Goal: Information Seeking & Learning: Learn about a topic

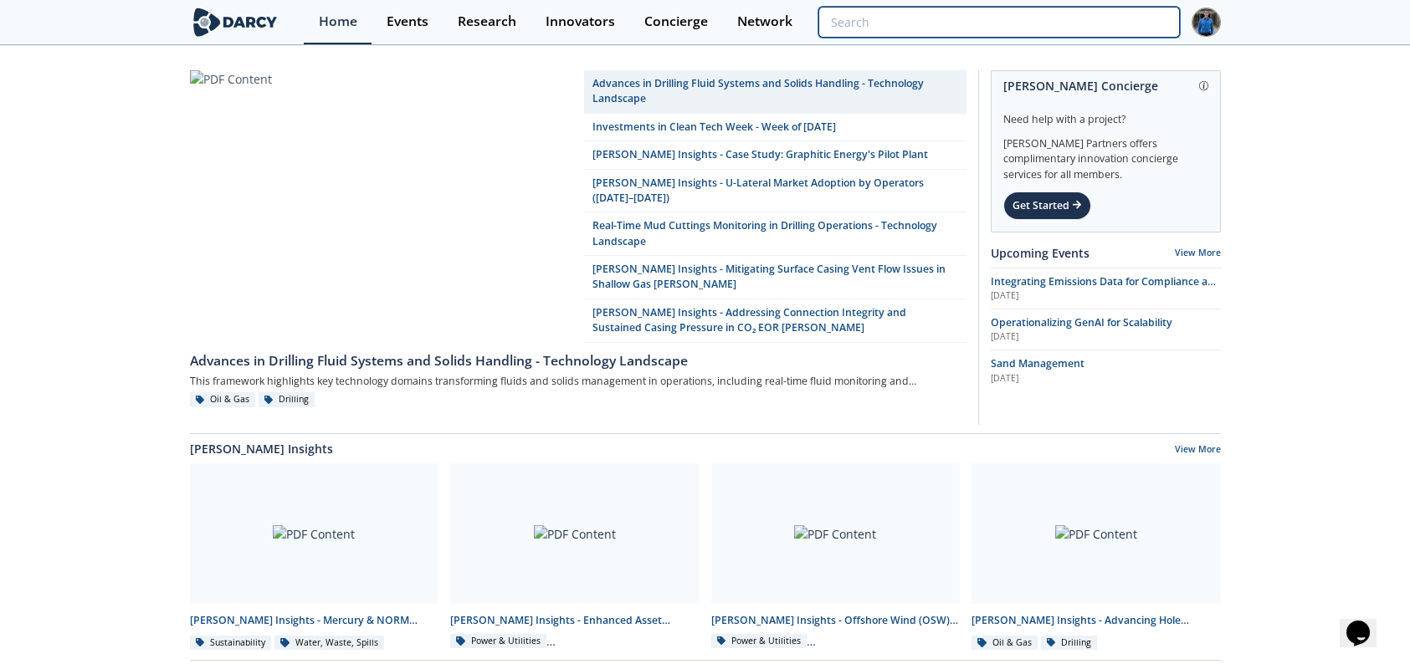
click at [1107, 10] on input "search" at bounding box center [998, 22] width 361 height 31
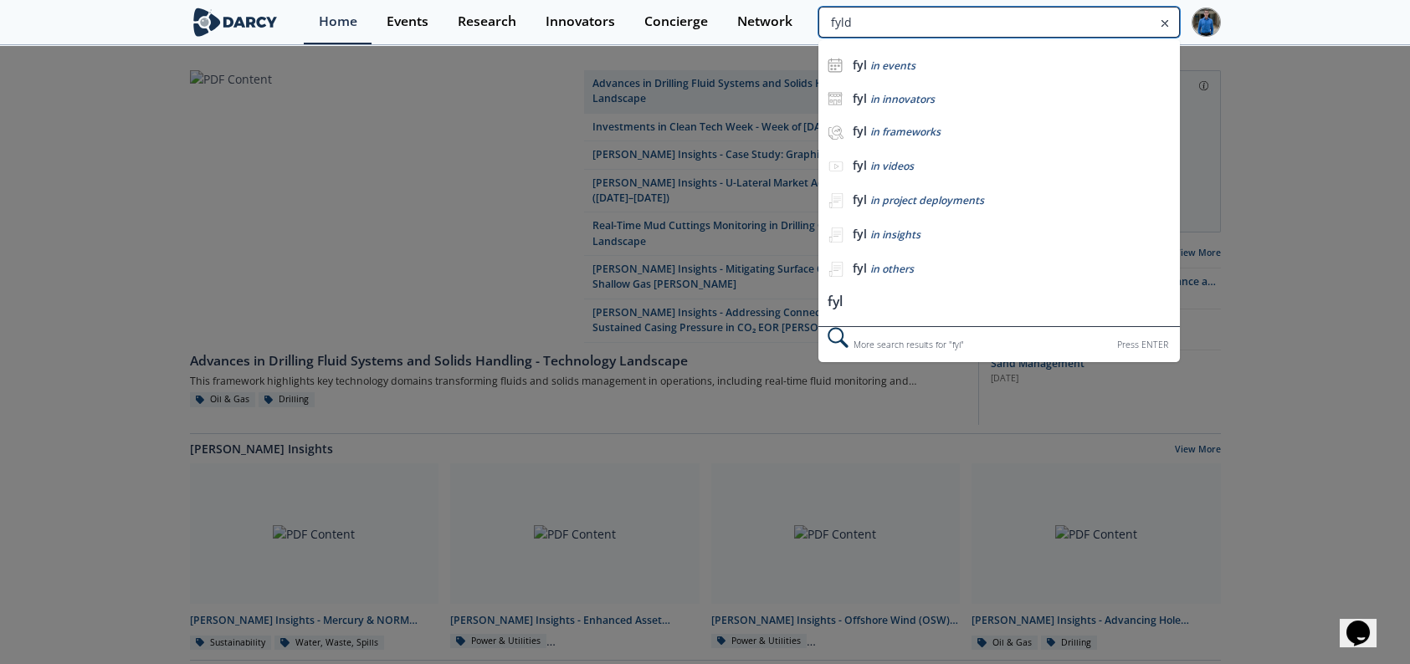
type input "fyld"
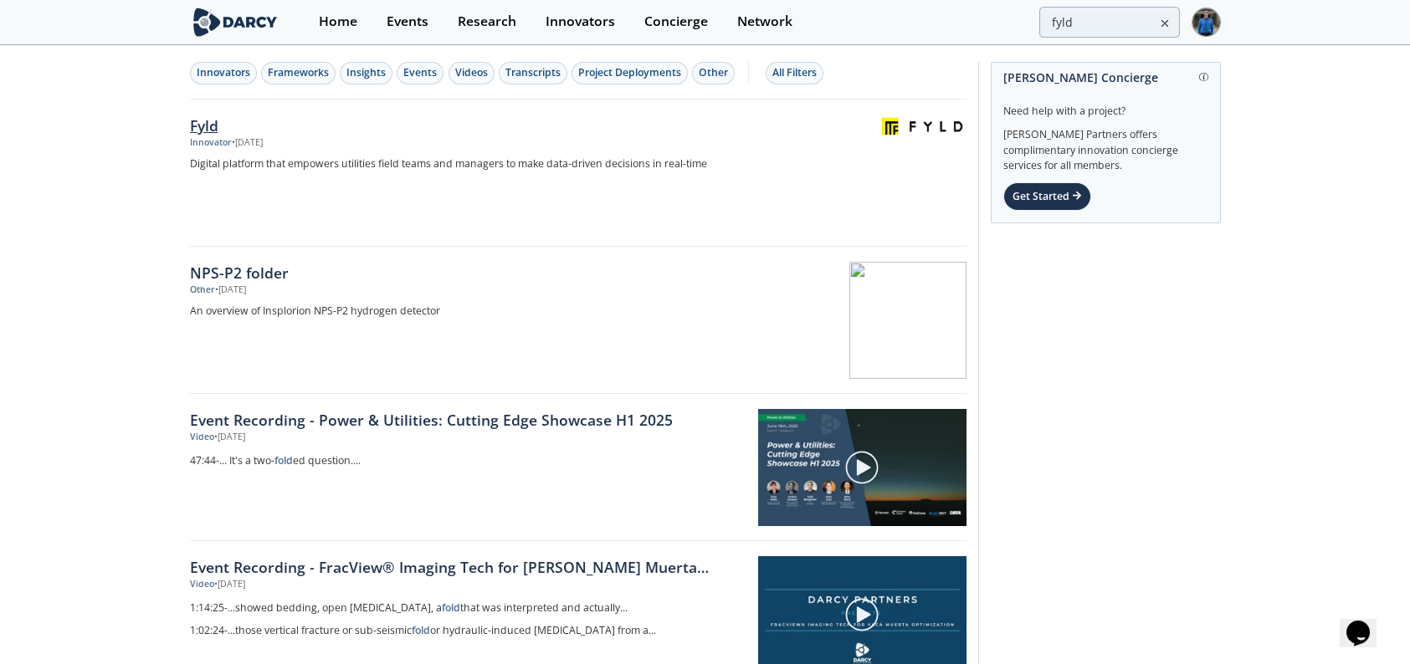
click at [204, 123] on div "Fyld" at bounding box center [467, 126] width 554 height 22
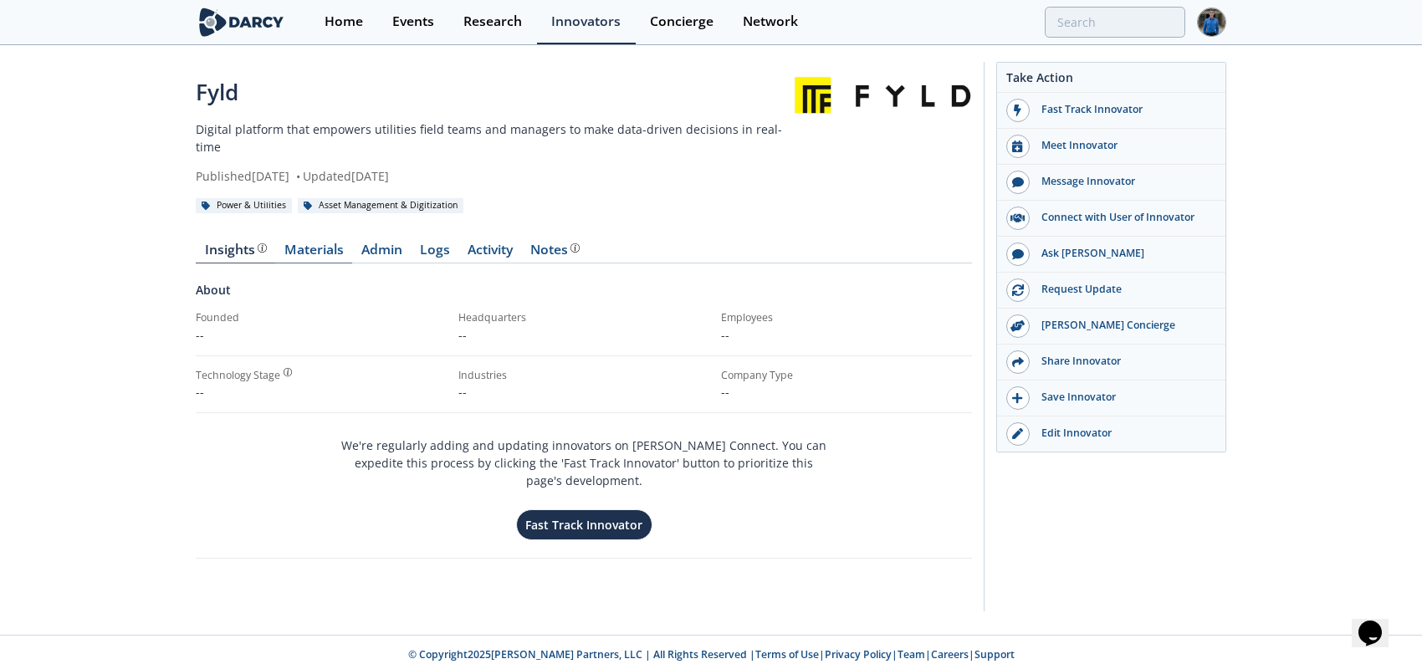
click at [315, 243] on link "Materials" at bounding box center [313, 253] width 77 height 20
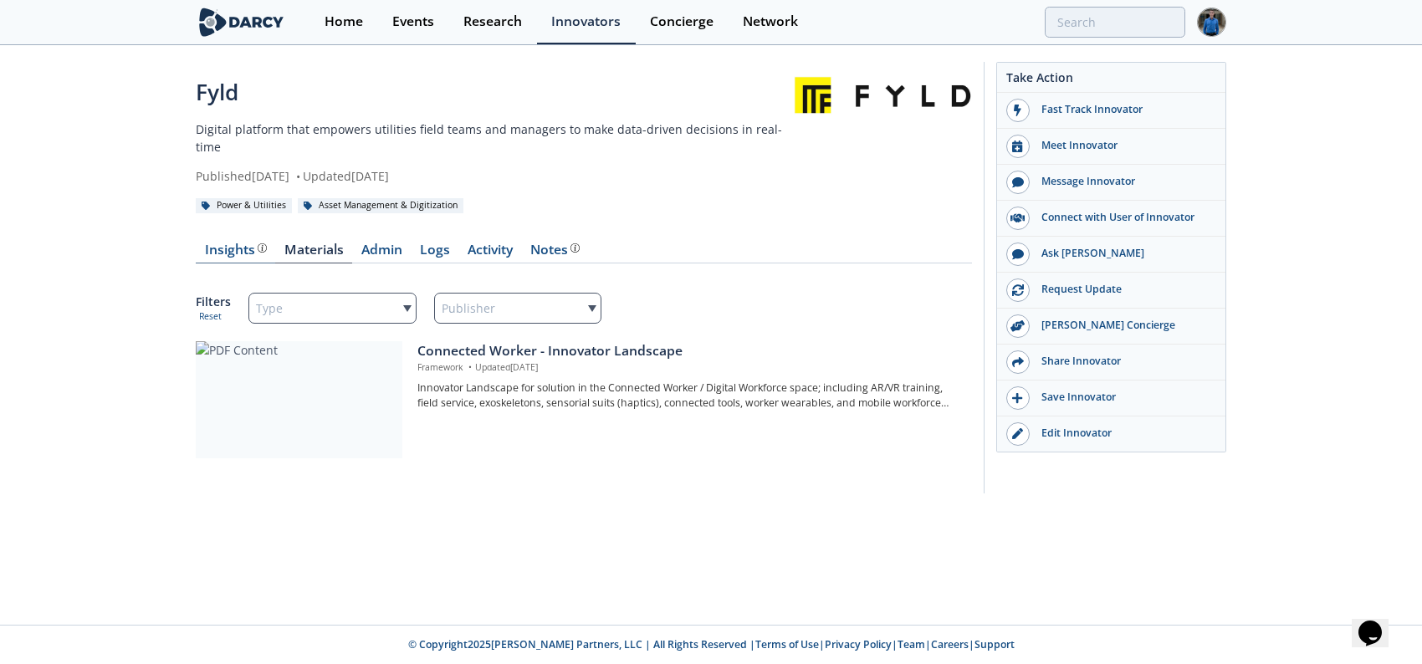
click at [235, 243] on div "Insights The Darcy Research team’s summarized opinion of the innovator, the com…" at bounding box center [236, 249] width 62 height 13
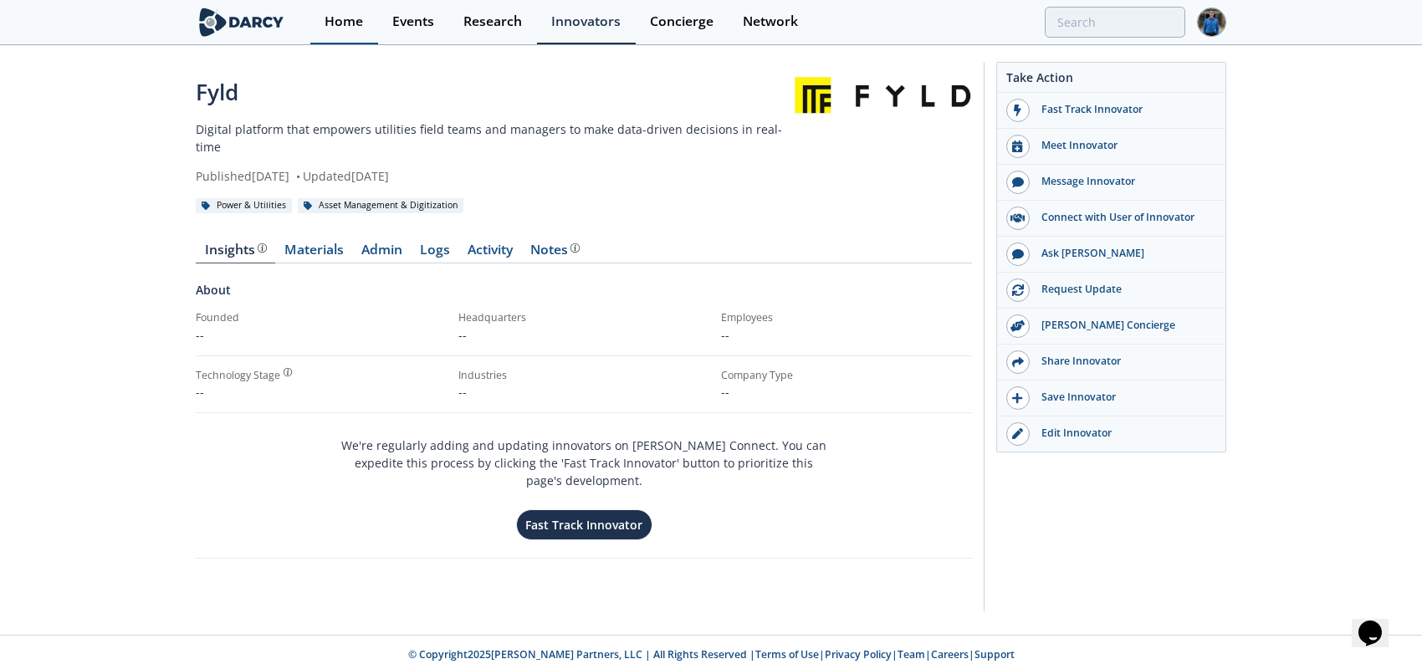
click at [350, 15] on div "Home" at bounding box center [344, 21] width 38 height 13
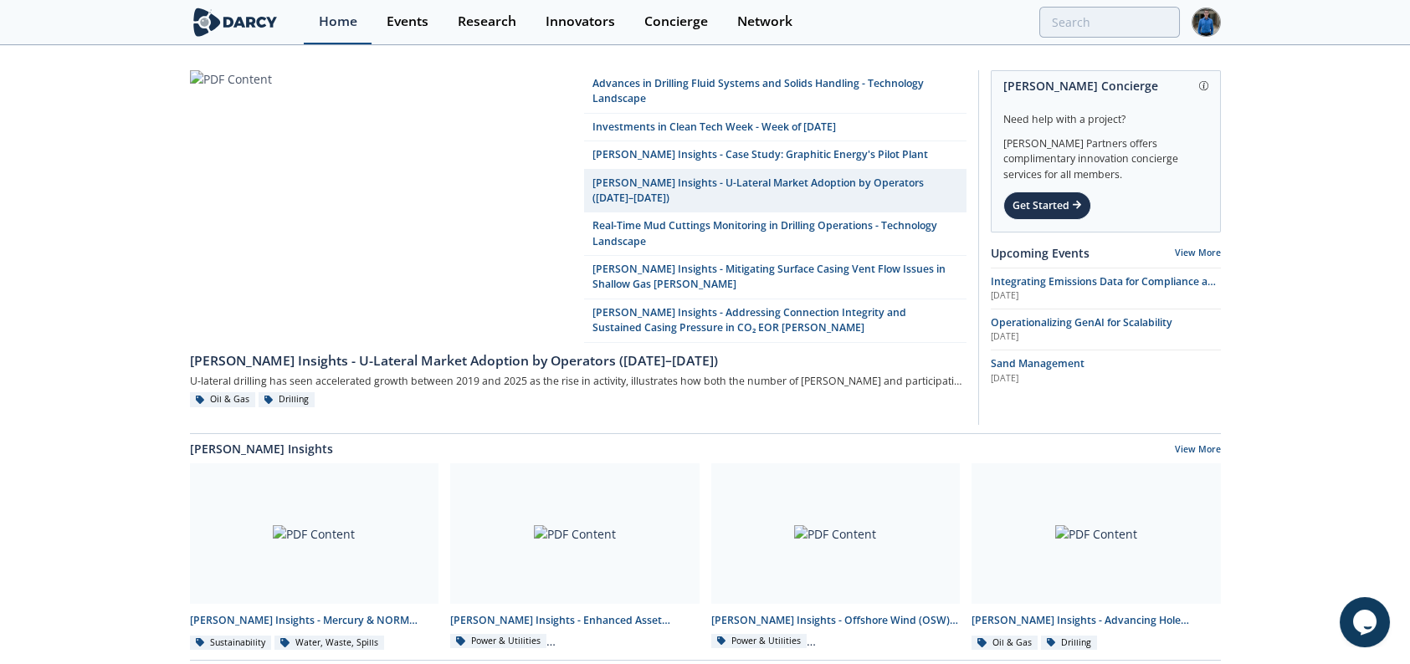
click at [333, 15] on div "Home" at bounding box center [338, 21] width 38 height 13
